Goal: Transaction & Acquisition: Subscribe to service/newsletter

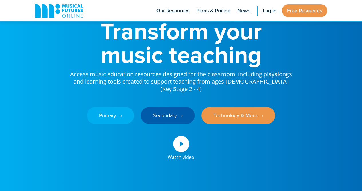
scroll to position [47, 0]
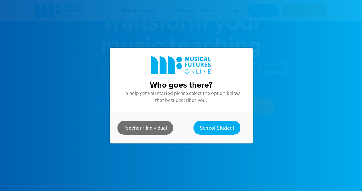
click at [148, 128] on link "Teacher / Individual" at bounding box center [145, 128] width 56 height 14
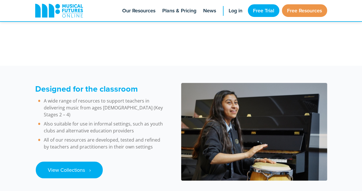
scroll to position [786, 0]
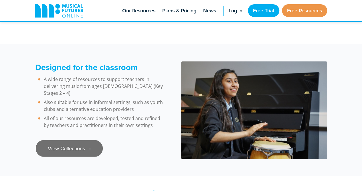
click at [76, 140] on link "View Collections ‎‏‏‎ ‎ ›" at bounding box center [69, 148] width 67 height 17
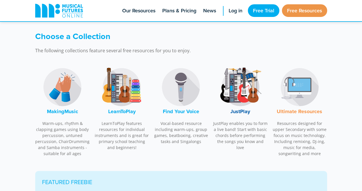
scroll to position [180, 0]
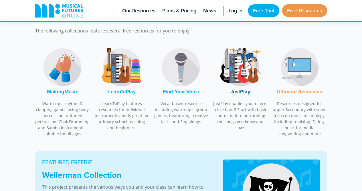
click at [236, 65] on img at bounding box center [240, 67] width 43 height 43
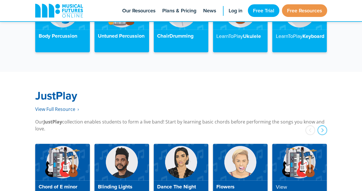
scroll to position [1470, 0]
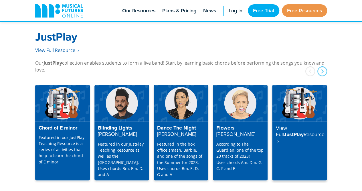
click at [300, 130] on strong "Resource ‎ ›" at bounding box center [300, 137] width 49 height 14
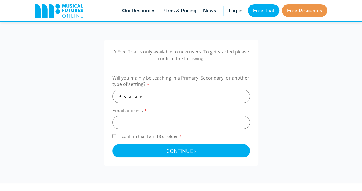
scroll to position [189, 0]
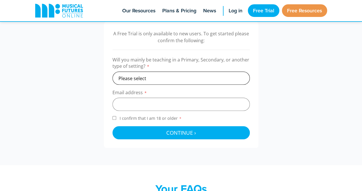
click at [170, 74] on select "Please select Primary Secondary Other" at bounding box center [182, 77] width 138 height 13
select select "primary"
click at [113, 71] on select "Please select Primary Secondary Other" at bounding box center [182, 77] width 138 height 13
click at [147, 103] on input "email" at bounding box center [182, 103] width 138 height 13
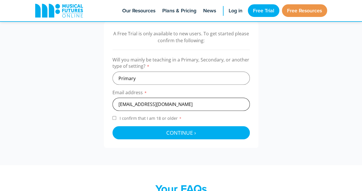
type input "lombardj@wccs.nsw.edu.au"
click at [114, 117] on input "I confirm that I am 18 or older *" at bounding box center [115, 118] width 4 height 4
checkbox input "true"
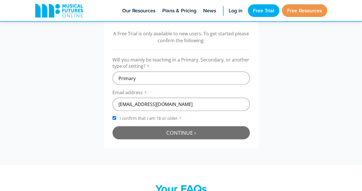
click at [187, 132] on span "Continue ›" at bounding box center [181, 132] width 30 height 7
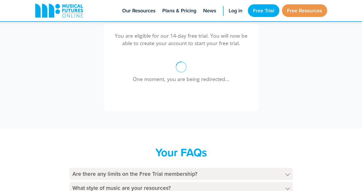
scroll to position [193, 0]
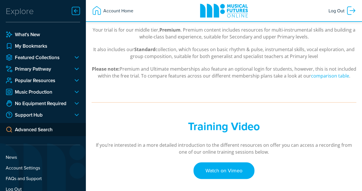
scroll to position [118, 0]
click at [50, 78] on link "Popular Resources" at bounding box center [37, 80] width 63 height 7
click at [76, 80] on div at bounding box center [74, 80] width 11 height 7
